Goal: Information Seeking & Learning: Understand process/instructions

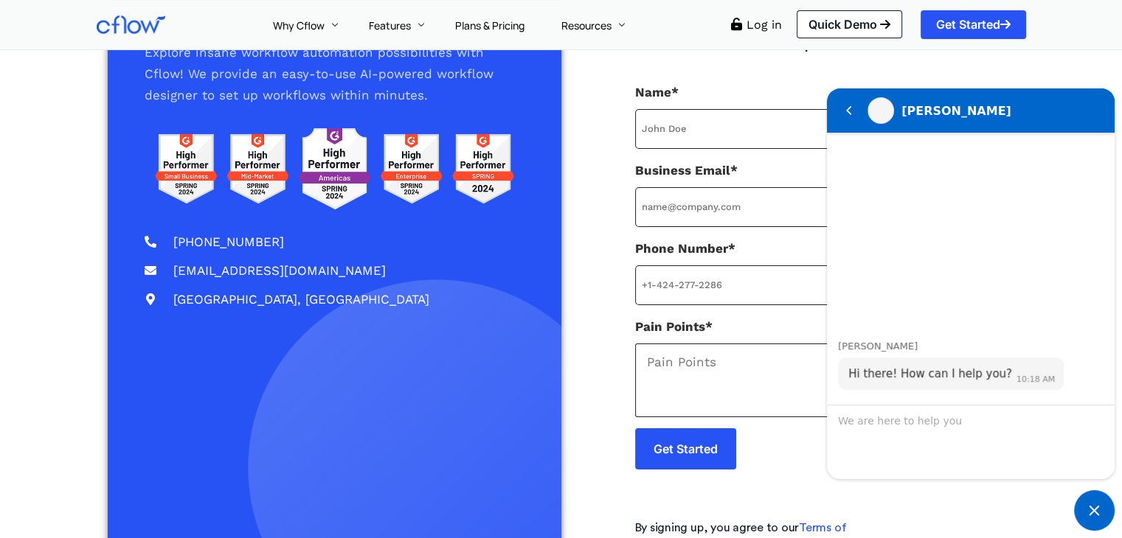
scroll to position [203, 0]
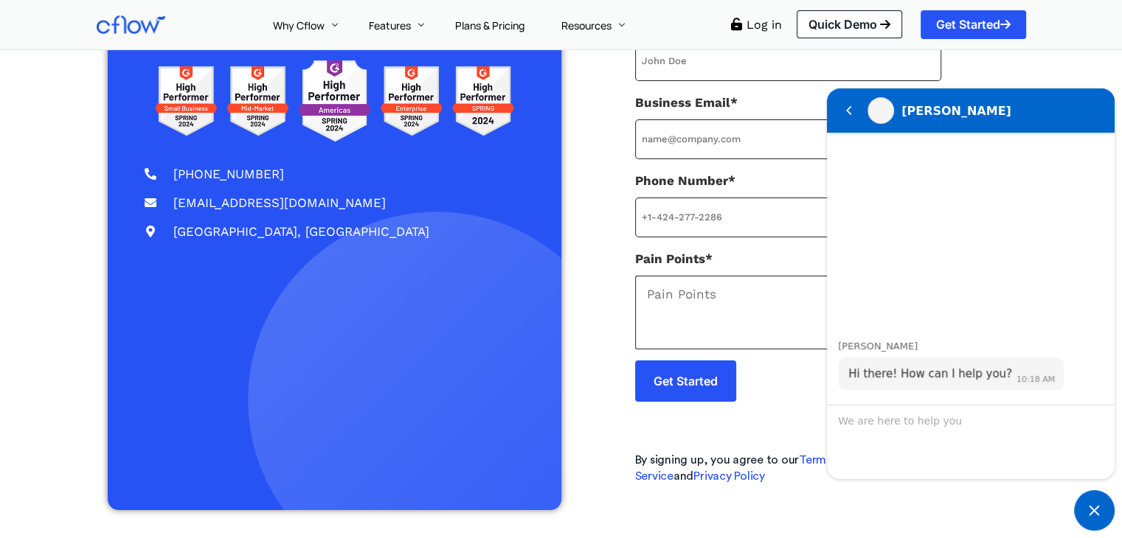
click at [1102, 505] on span "Minimize live chat window" at bounding box center [1094, 510] width 41 height 41
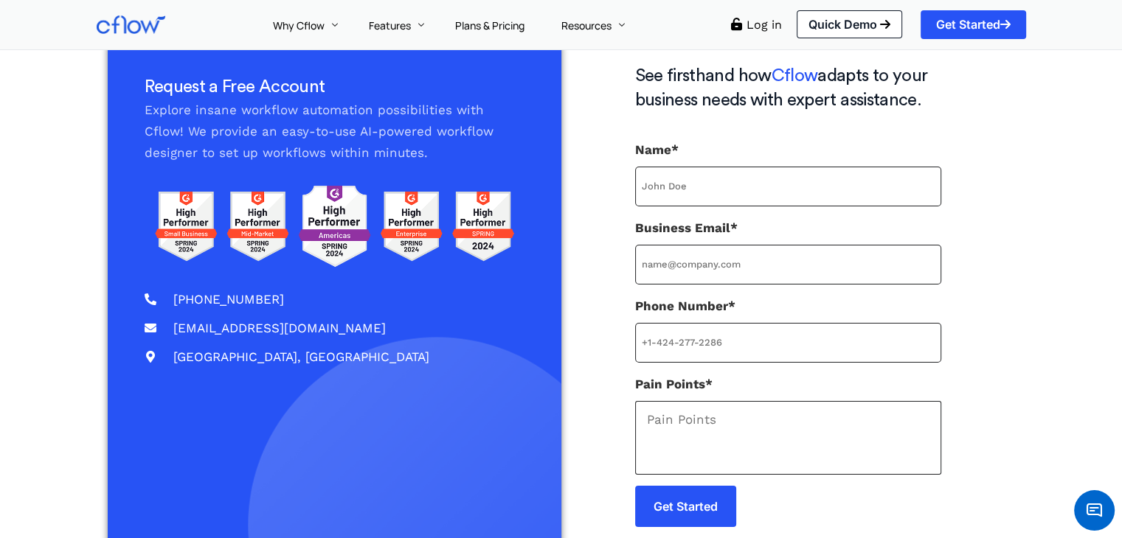
scroll to position [0, 0]
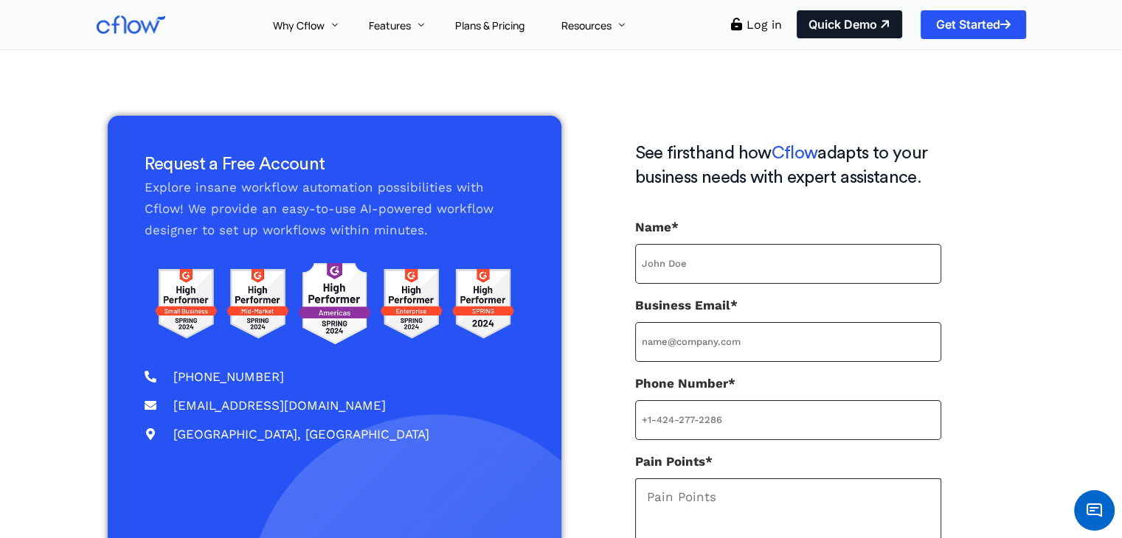
click at [859, 21] on link "Quick Demo" at bounding box center [849, 24] width 105 height 28
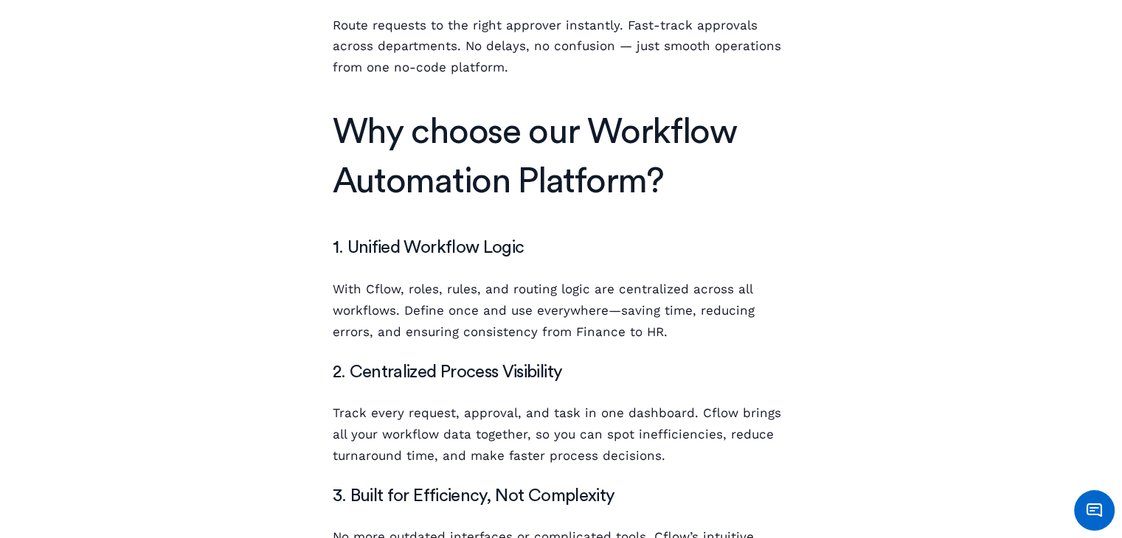
scroll to position [1106, 0]
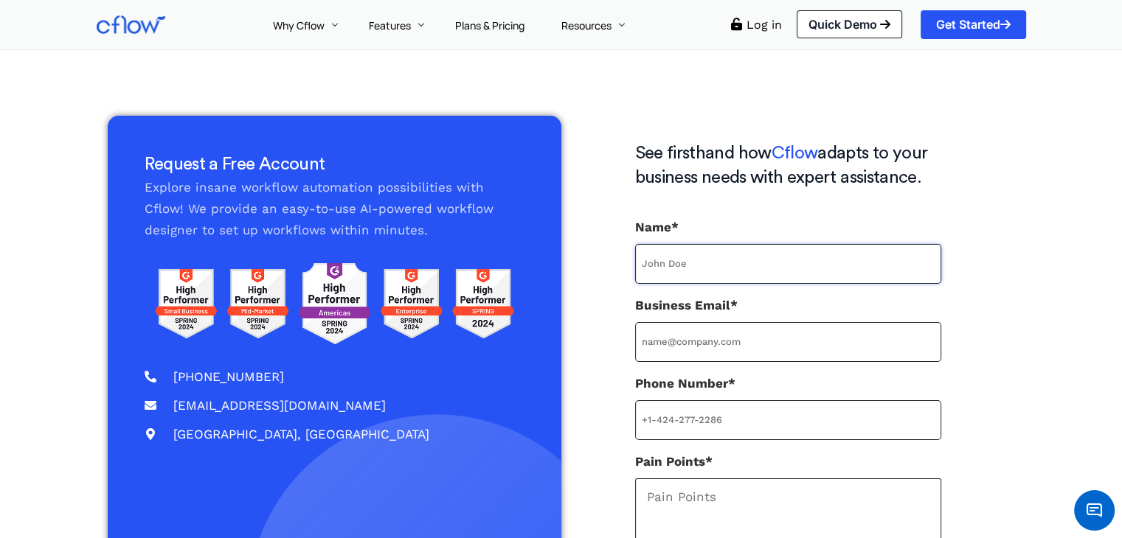
click at [745, 267] on input "Name*" at bounding box center [788, 264] width 306 height 40
